Goal: Transaction & Acquisition: Purchase product/service

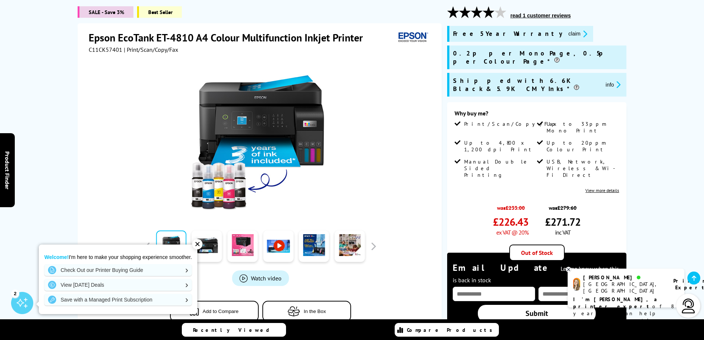
scroll to position [111, 0]
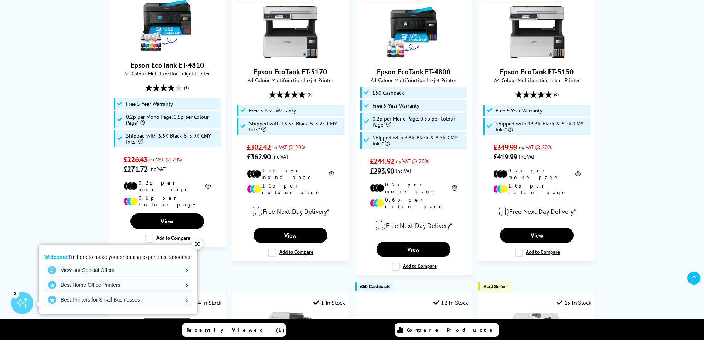
scroll to position [333, 0]
